Goal: Task Accomplishment & Management: Complete application form

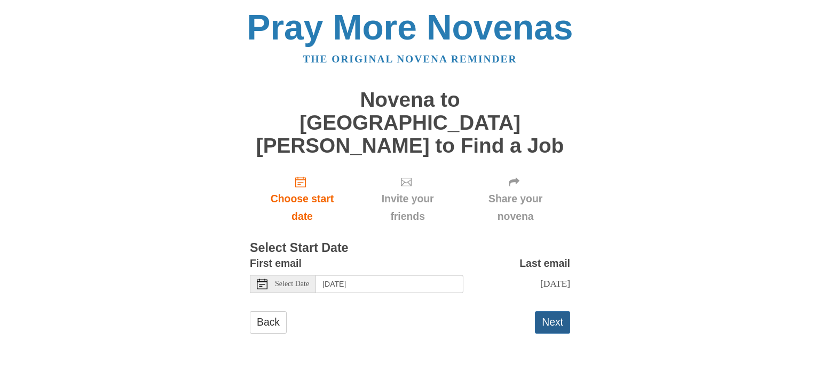
click at [551, 311] on button "Next" at bounding box center [552, 322] width 35 height 22
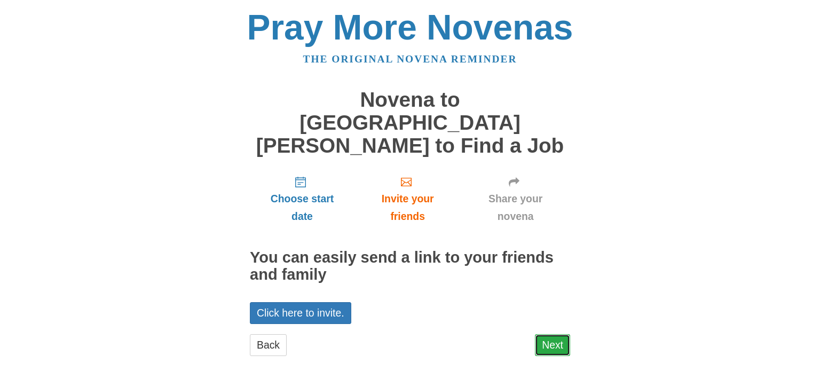
click at [558, 334] on link "Next" at bounding box center [552, 345] width 35 height 22
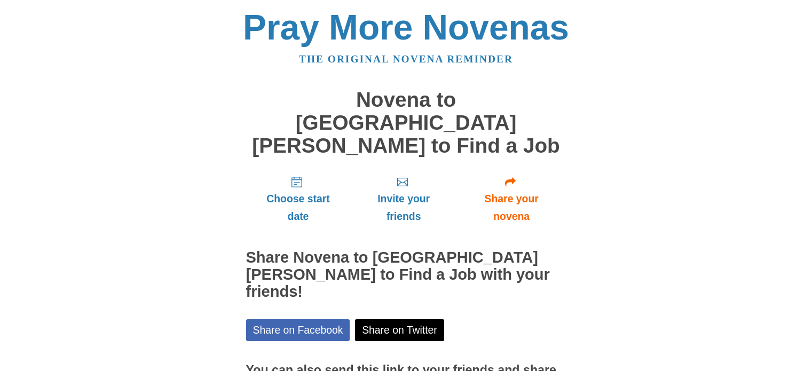
scroll to position [80, 0]
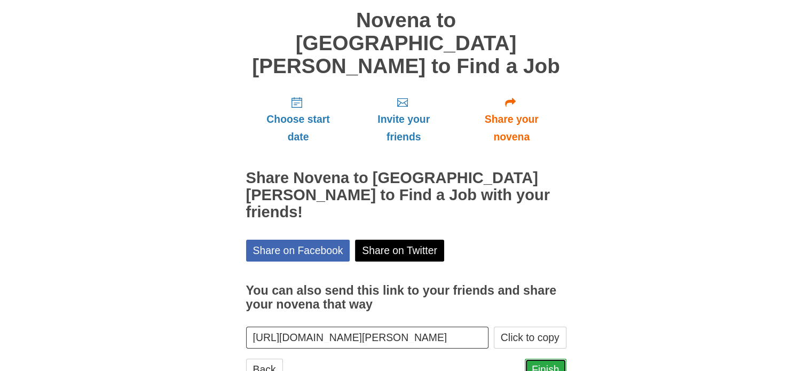
click at [553, 359] on link "Finish" at bounding box center [546, 370] width 42 height 22
